Goal: Use online tool/utility

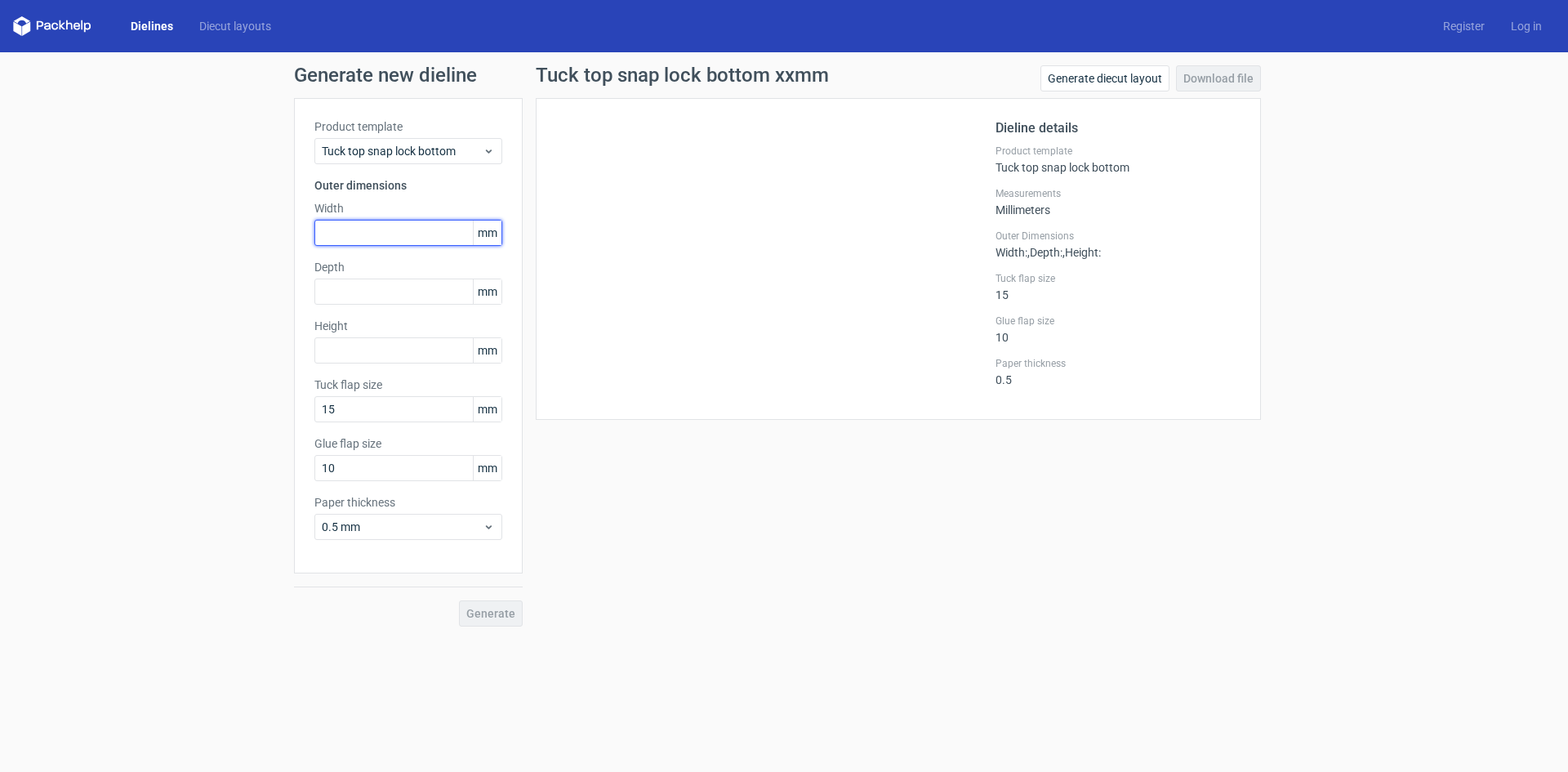
click at [403, 242] on input "text" at bounding box center [408, 233] width 188 height 26
type input "60"
click at [411, 294] on input "text" at bounding box center [408, 291] width 188 height 26
type input "60"
click at [402, 355] on input "text" at bounding box center [408, 350] width 188 height 26
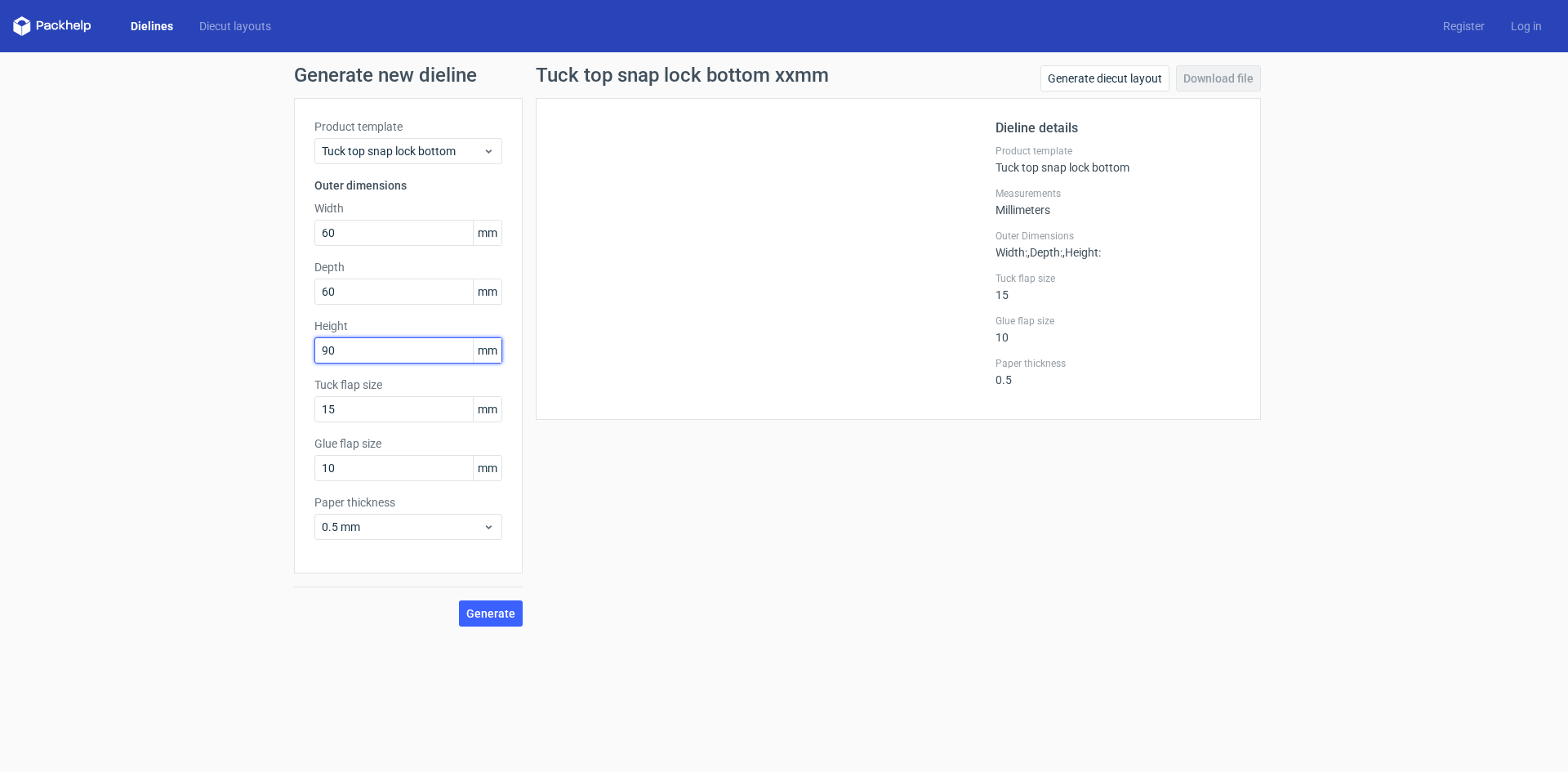
type input "90"
click at [464, 509] on label "Paper thickness" at bounding box center [408, 502] width 188 height 16
click at [448, 544] on div "Product template Tuck top snap lock bottom Outer dimensions Width 60 mm Depth 6…" at bounding box center [408, 336] width 229 height 475
click at [442, 527] on span "0.5 mm" at bounding box center [402, 527] width 161 height 16
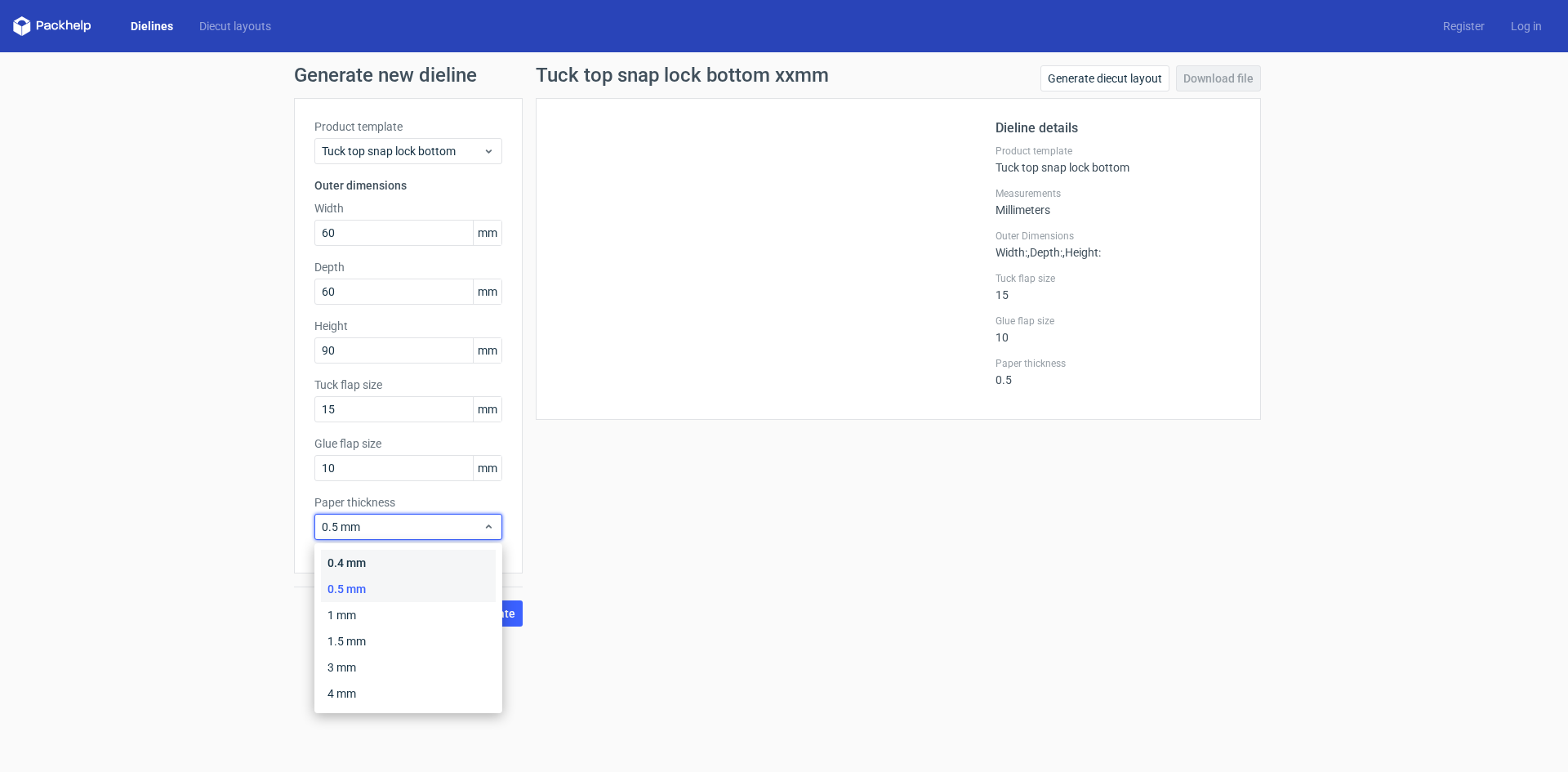
click at [420, 565] on div "0.4 mm" at bounding box center [408, 562] width 175 height 26
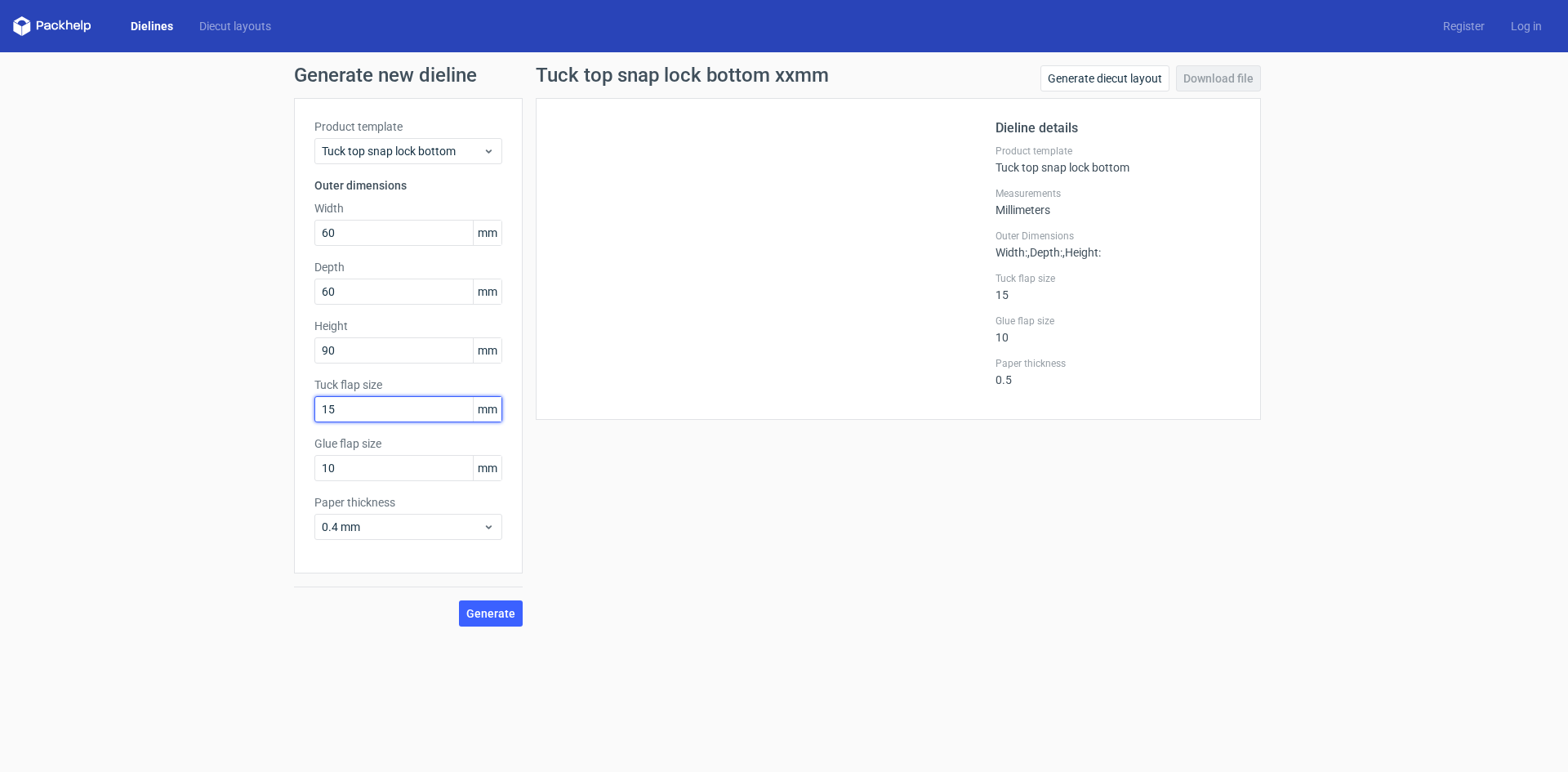
click at [426, 412] on input "15" at bounding box center [408, 409] width 188 height 26
click at [408, 475] on input "10" at bounding box center [408, 468] width 188 height 26
drag, startPoint x: 377, startPoint y: 404, endPoint x: 345, endPoint y: 402, distance: 32.1
click at [345, 402] on input "18" at bounding box center [408, 409] width 188 height 26
drag, startPoint x: 336, startPoint y: 401, endPoint x: 326, endPoint y: 399, distance: 10.2
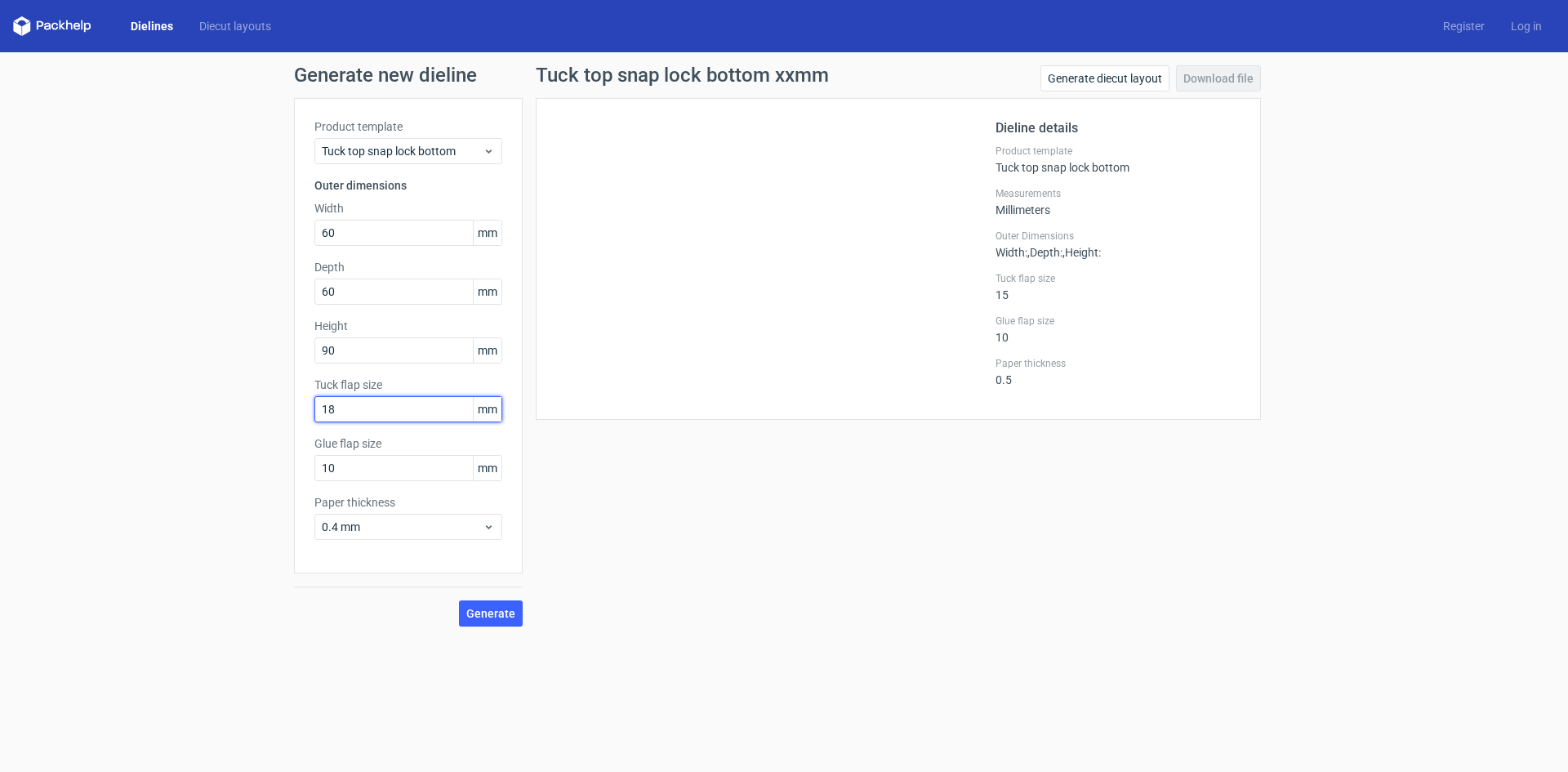
click at [326, 399] on input "18" at bounding box center [408, 409] width 188 height 26
type input "15"
drag, startPoint x: 353, startPoint y: 465, endPoint x: 307, endPoint y: 469, distance: 46.2
click at [307, 469] on div "Product template Tuck top snap lock bottom Outer dimensions Width 60 mm Depth 6…" at bounding box center [408, 336] width 229 height 475
type input "18"
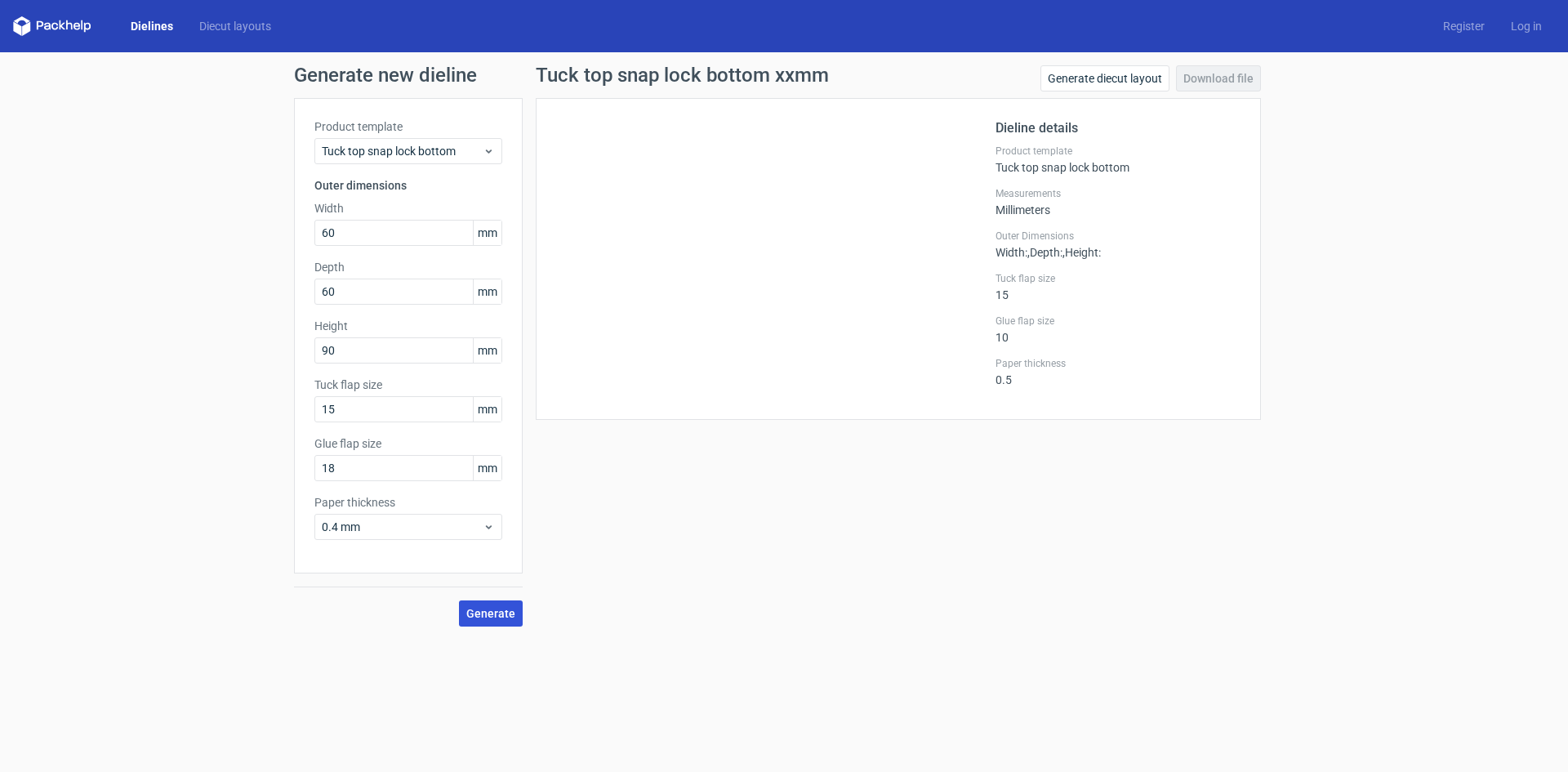
click at [492, 616] on span "Generate" at bounding box center [491, 613] width 49 height 11
click at [1189, 83] on link "Download file" at bounding box center [1219, 78] width 85 height 26
